Goal: Task Accomplishment & Management: Manage account settings

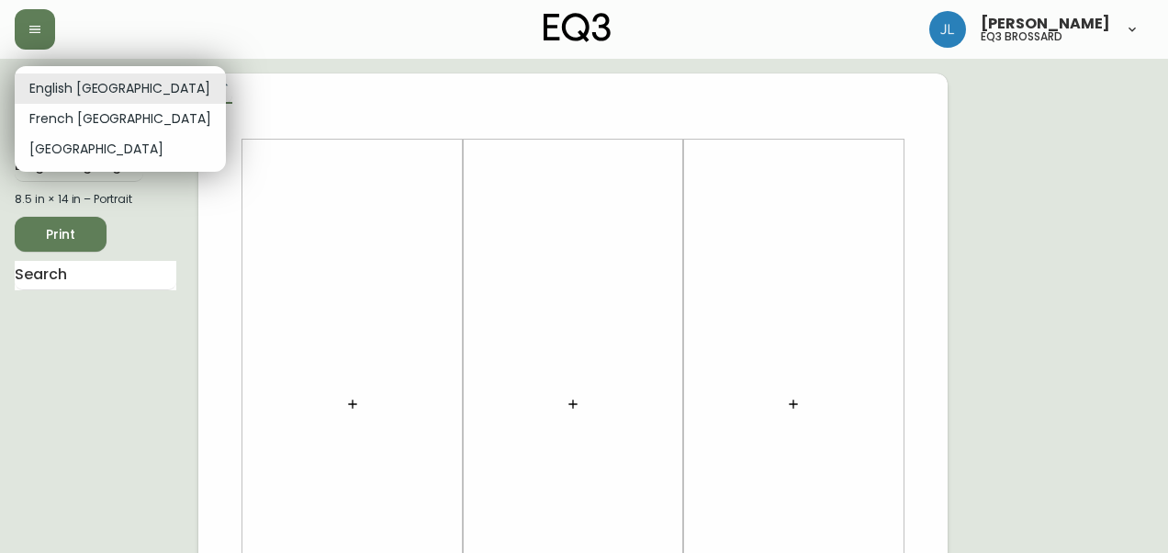
click at [105, 117] on li "French Canada" at bounding box center [120, 119] width 211 height 30
type input "fr_CA"
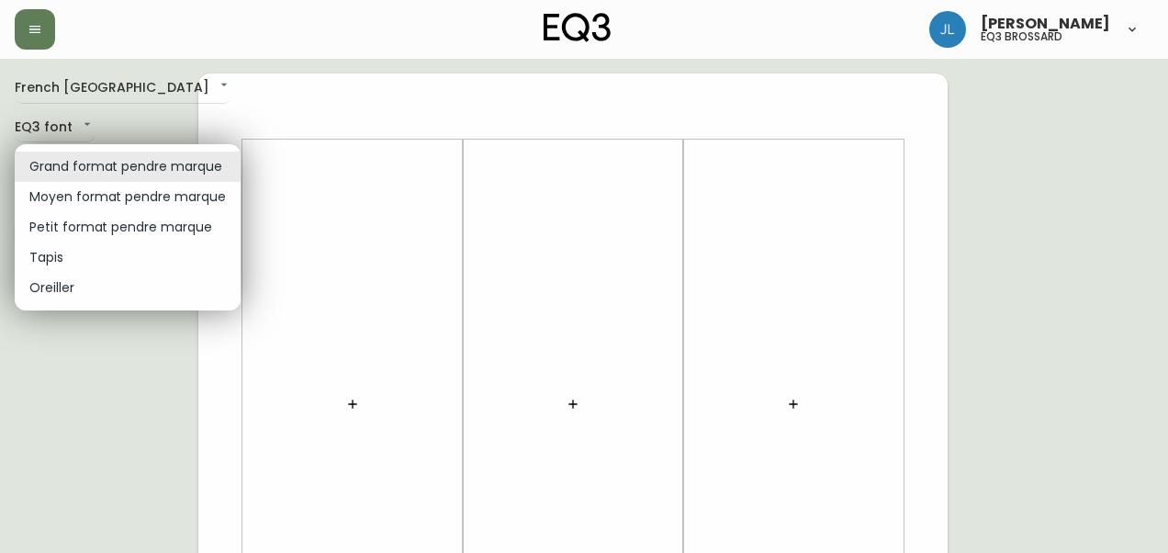
click at [81, 234] on li "Petit format pendre marque" at bounding box center [128, 227] width 226 height 30
type input "small"
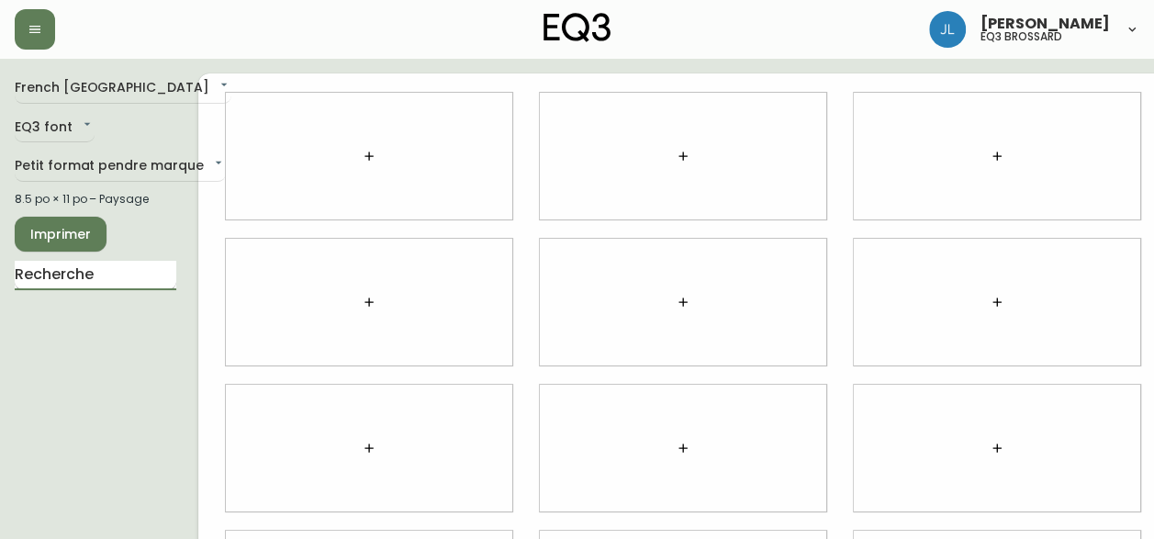
click at [91, 272] on input "text" at bounding box center [96, 275] width 162 height 29
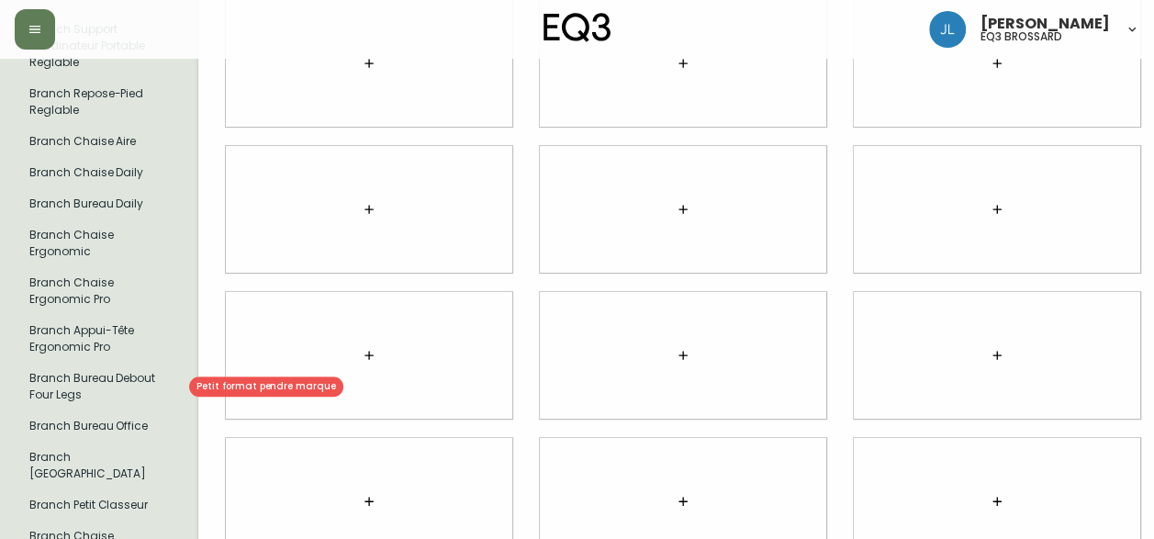
scroll to position [295, 0]
type input "branch"
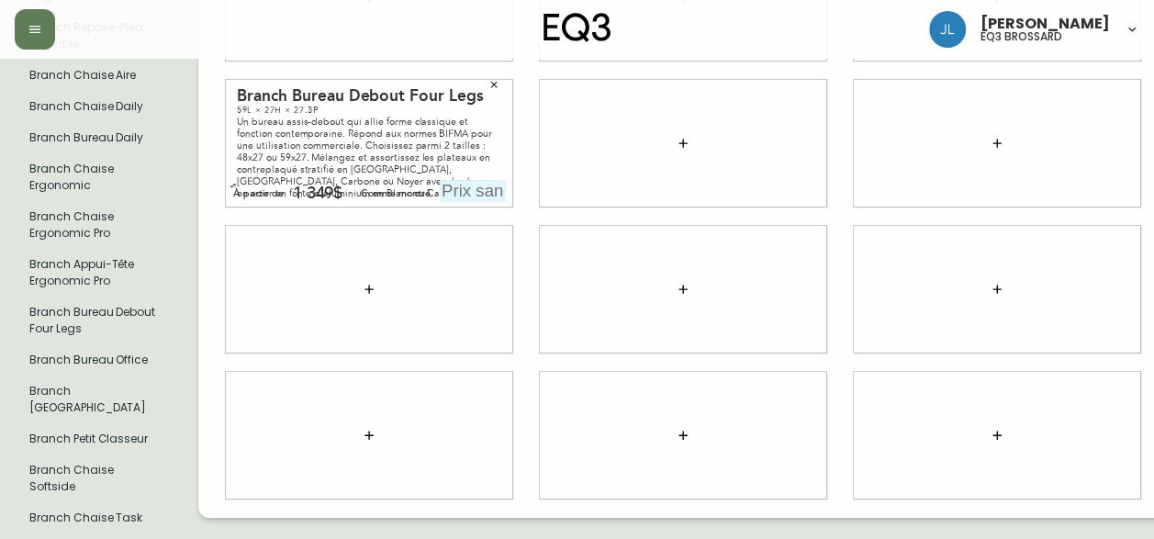
scroll to position [0, 0]
